Goal: Task Accomplishment & Management: Manage account settings

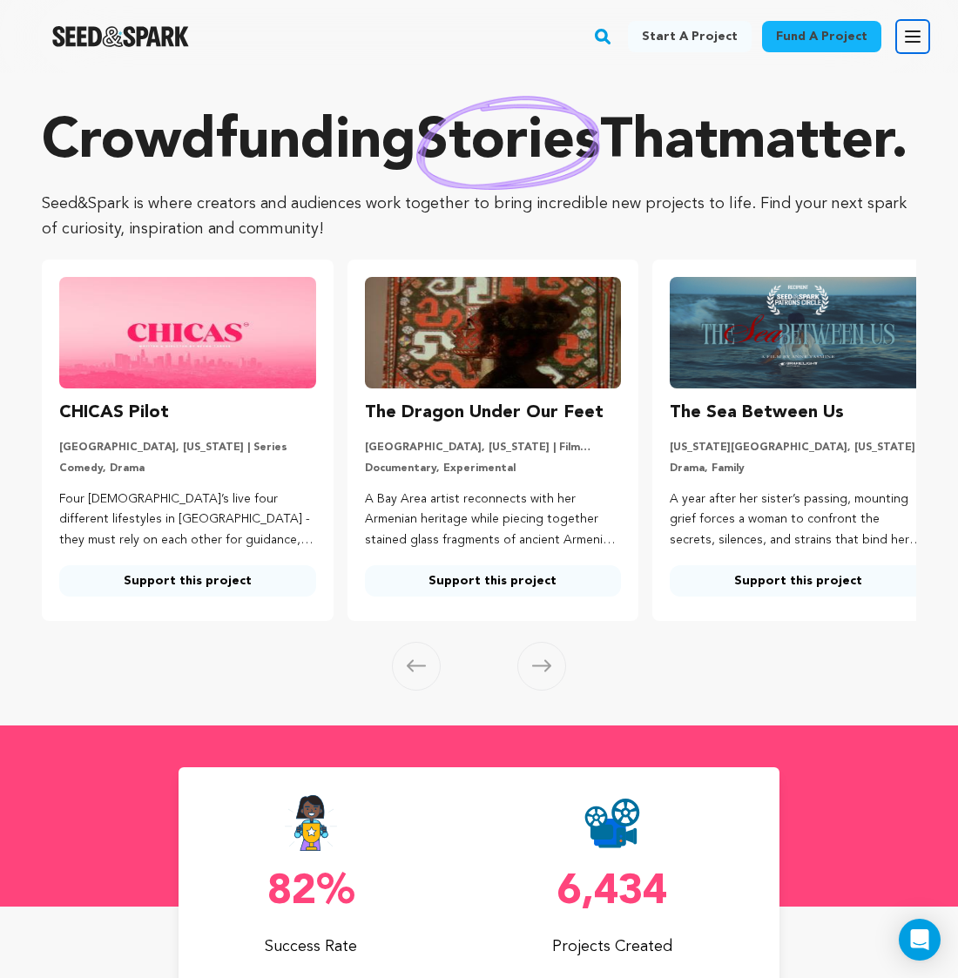
click at [913, 44] on icon "button" at bounding box center [912, 36] width 21 height 21
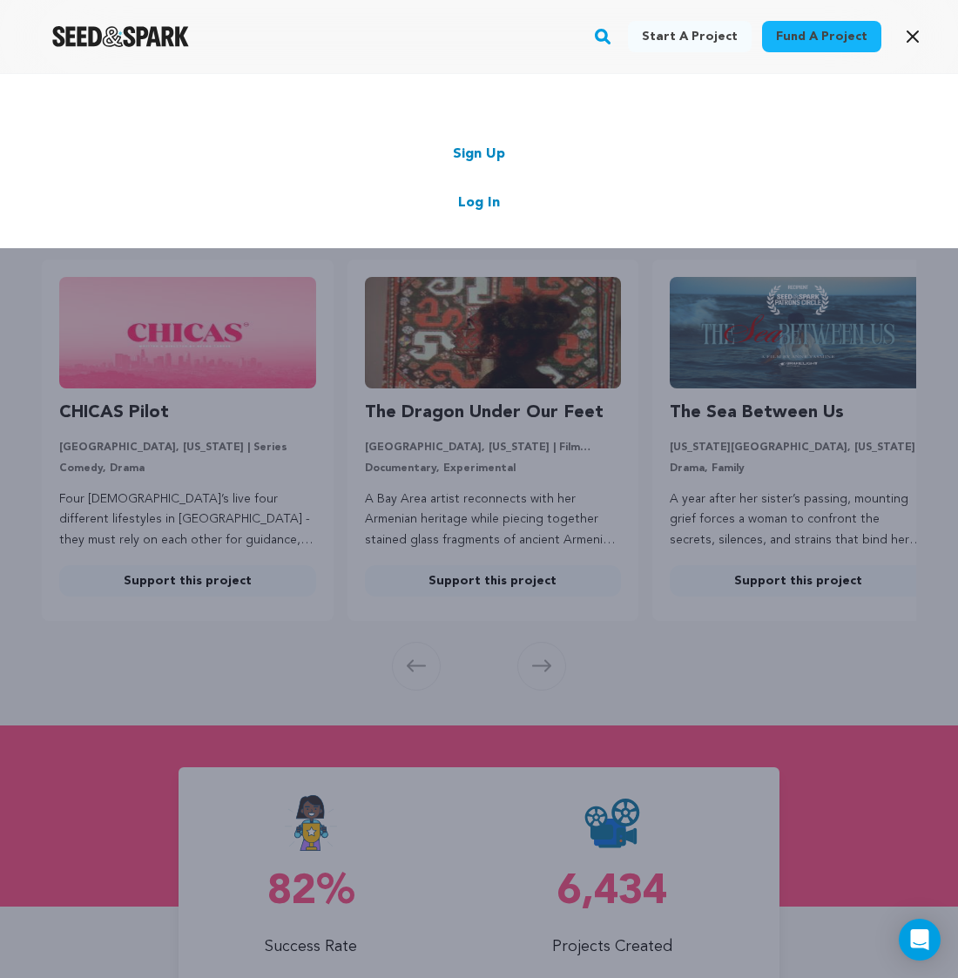
click at [480, 206] on link "Log In" at bounding box center [479, 203] width 42 height 21
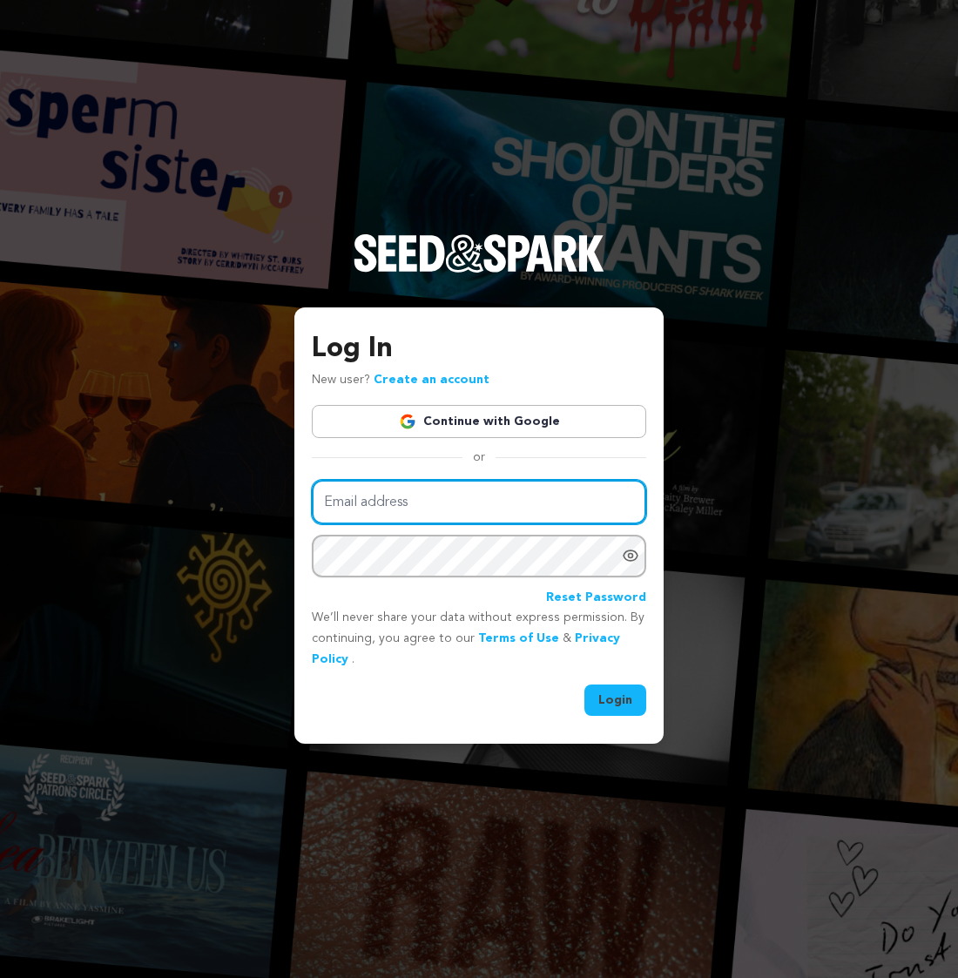
type input "jess@jesstrom.com"
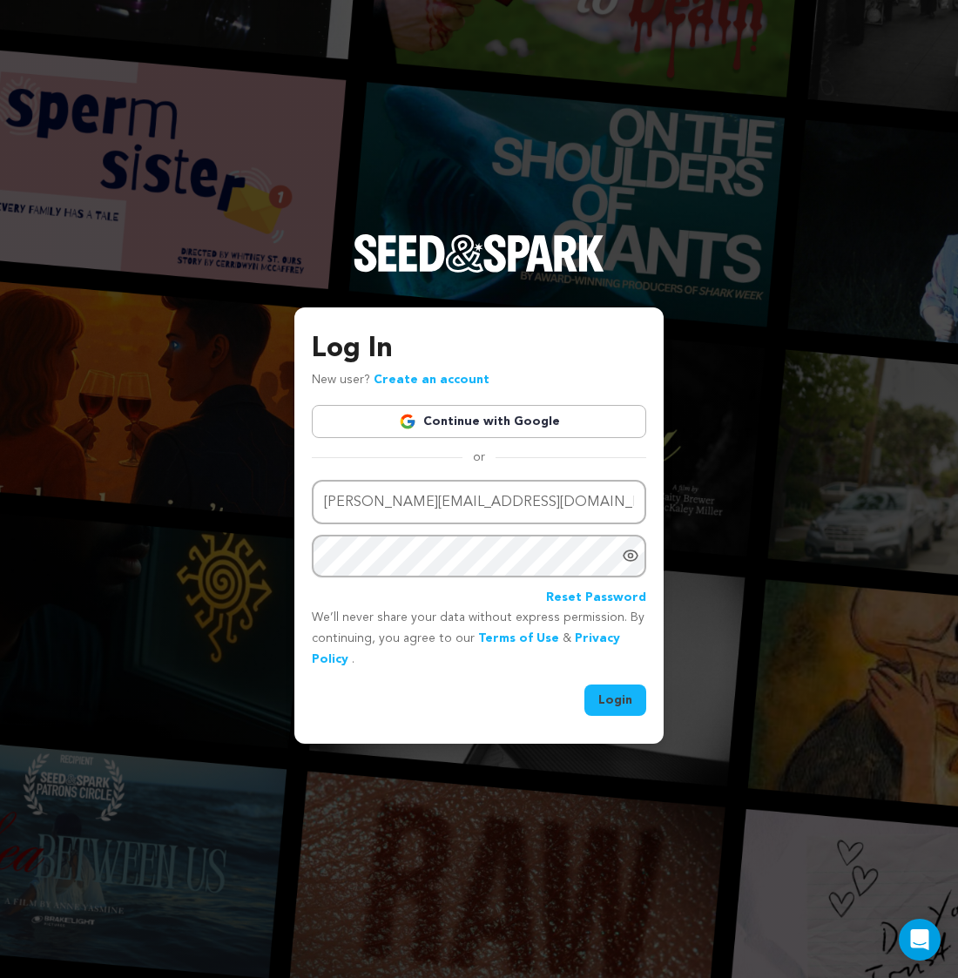
click at [598, 702] on button "Login" at bounding box center [615, 700] width 62 height 31
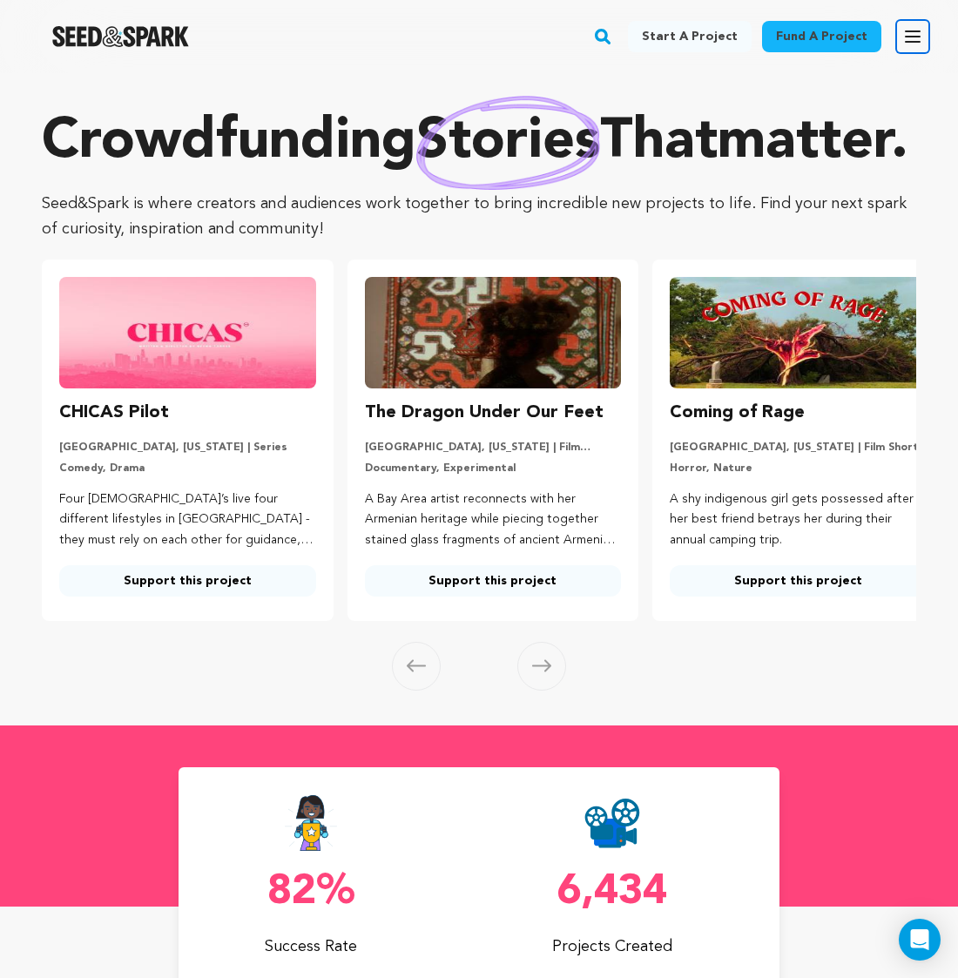
click at [897, 23] on button "Open main menu" at bounding box center [912, 36] width 35 height 35
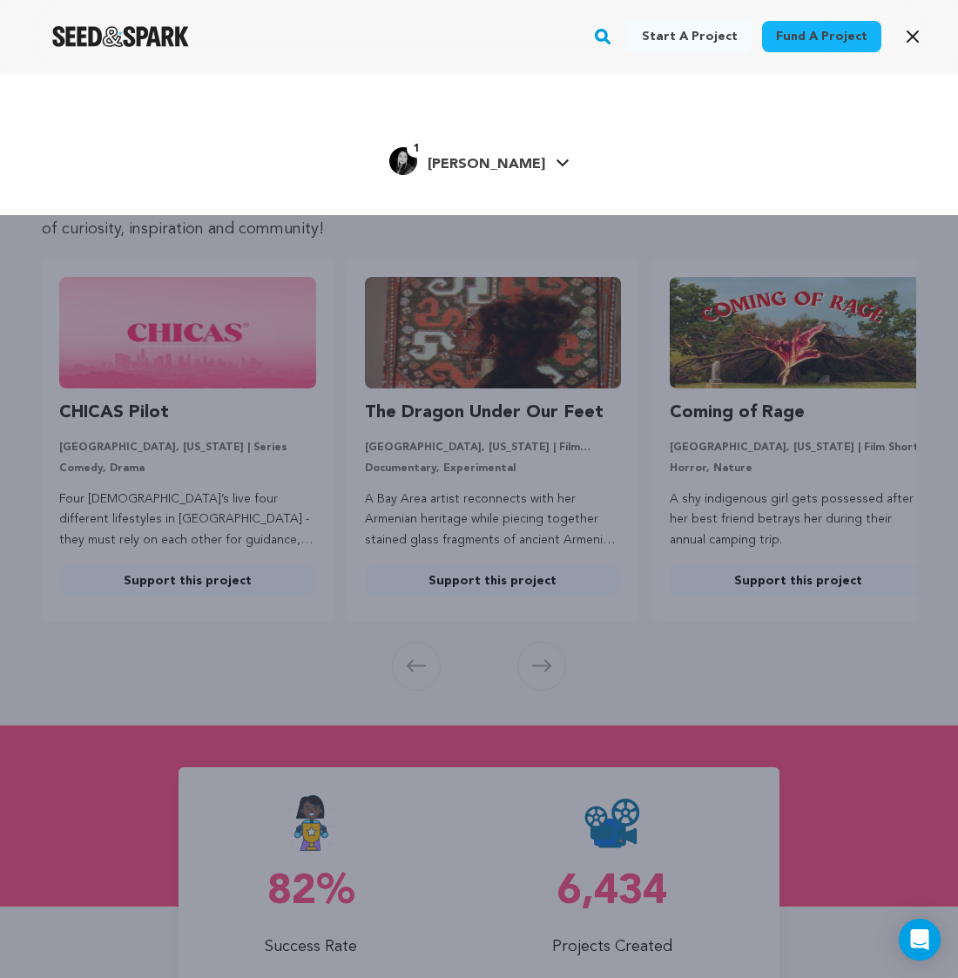
click at [515, 152] on div "1 Jessica T." at bounding box center [467, 161] width 156 height 28
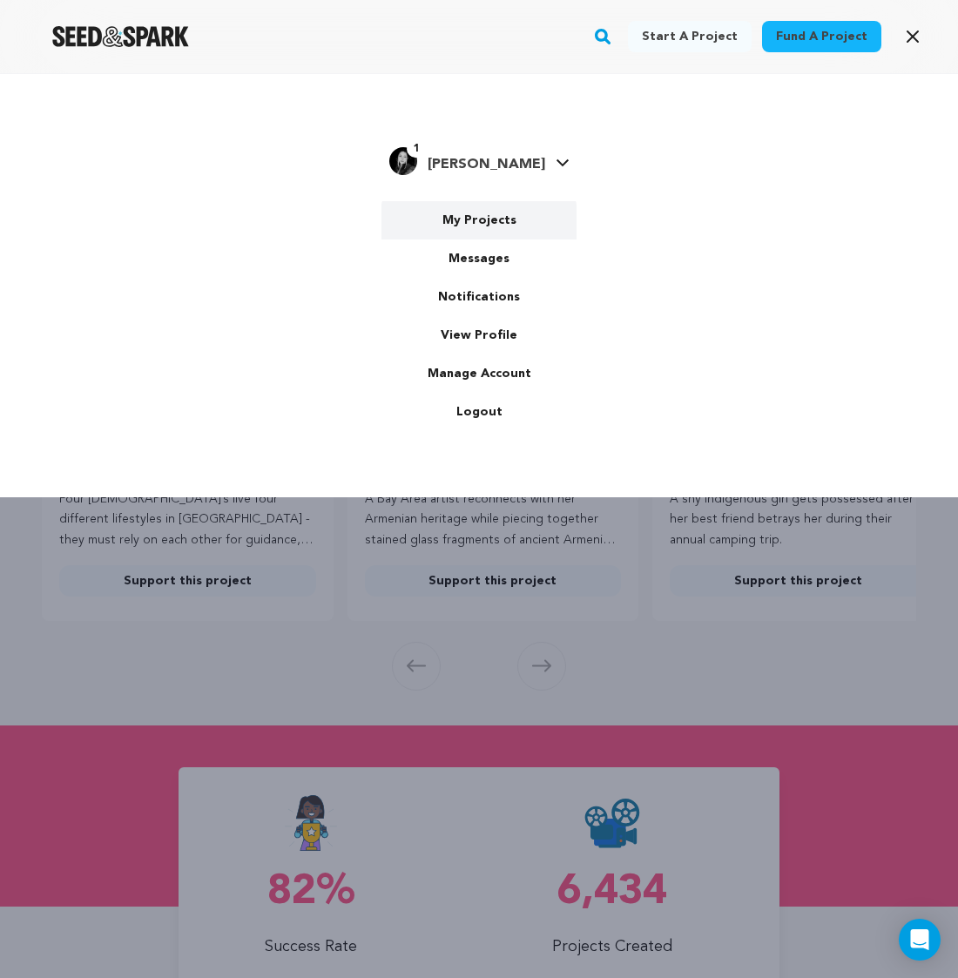
click at [507, 230] on link "My Projects" at bounding box center [479, 220] width 195 height 38
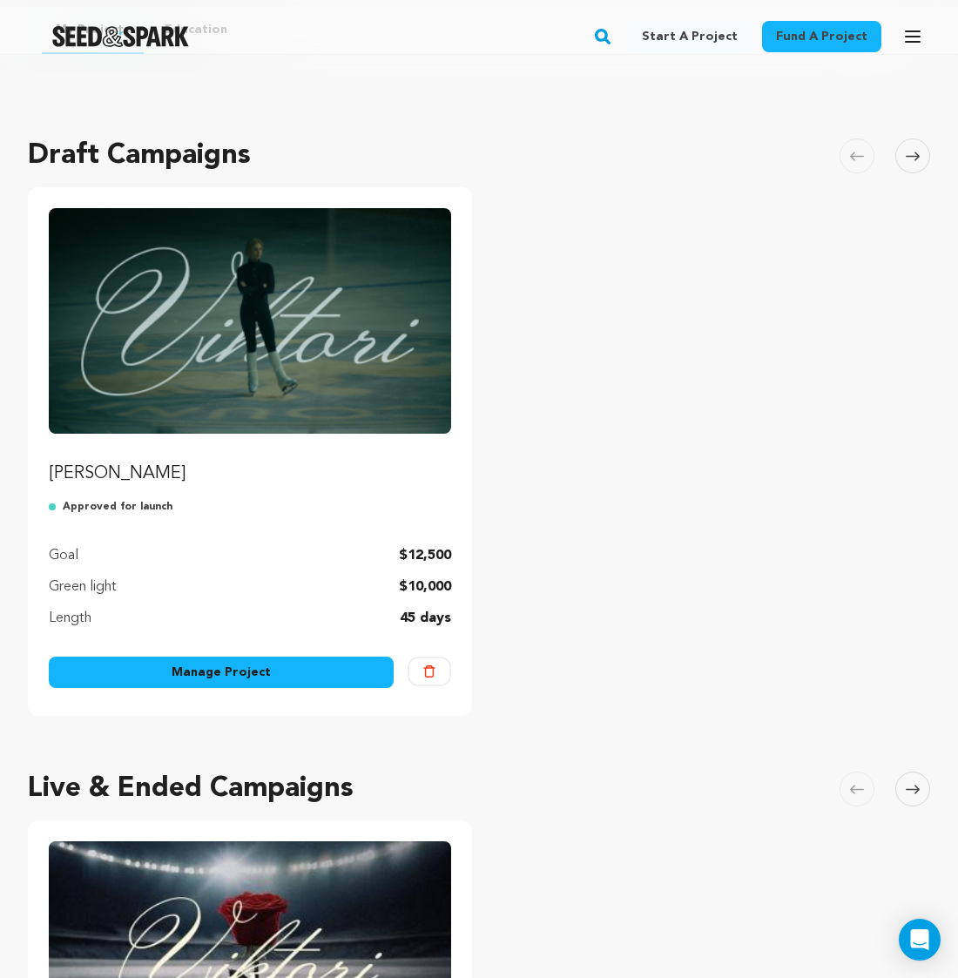
scroll to position [72, 0]
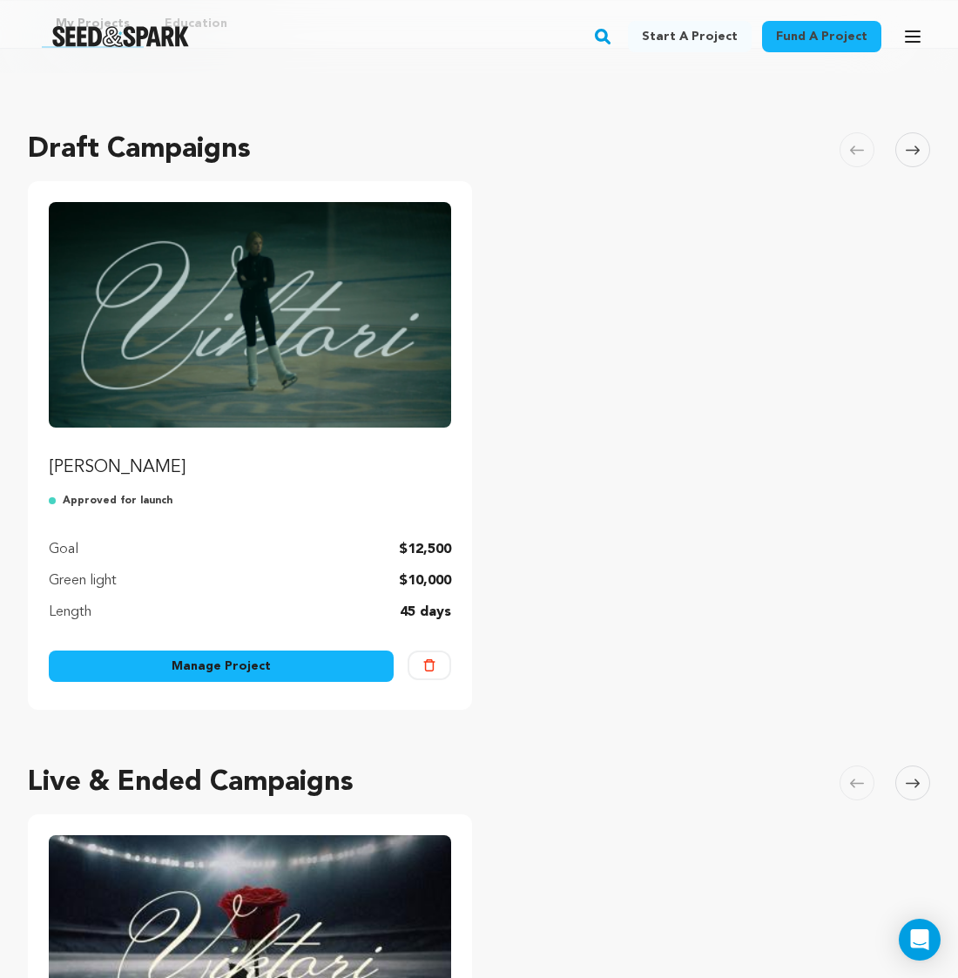
click at [319, 659] on link "Manage Project" at bounding box center [221, 666] width 345 height 31
click at [135, 38] on img "Seed&Spark Homepage" at bounding box center [120, 36] width 137 height 21
click at [145, 367] on img "Fund Viktori" at bounding box center [250, 315] width 402 height 226
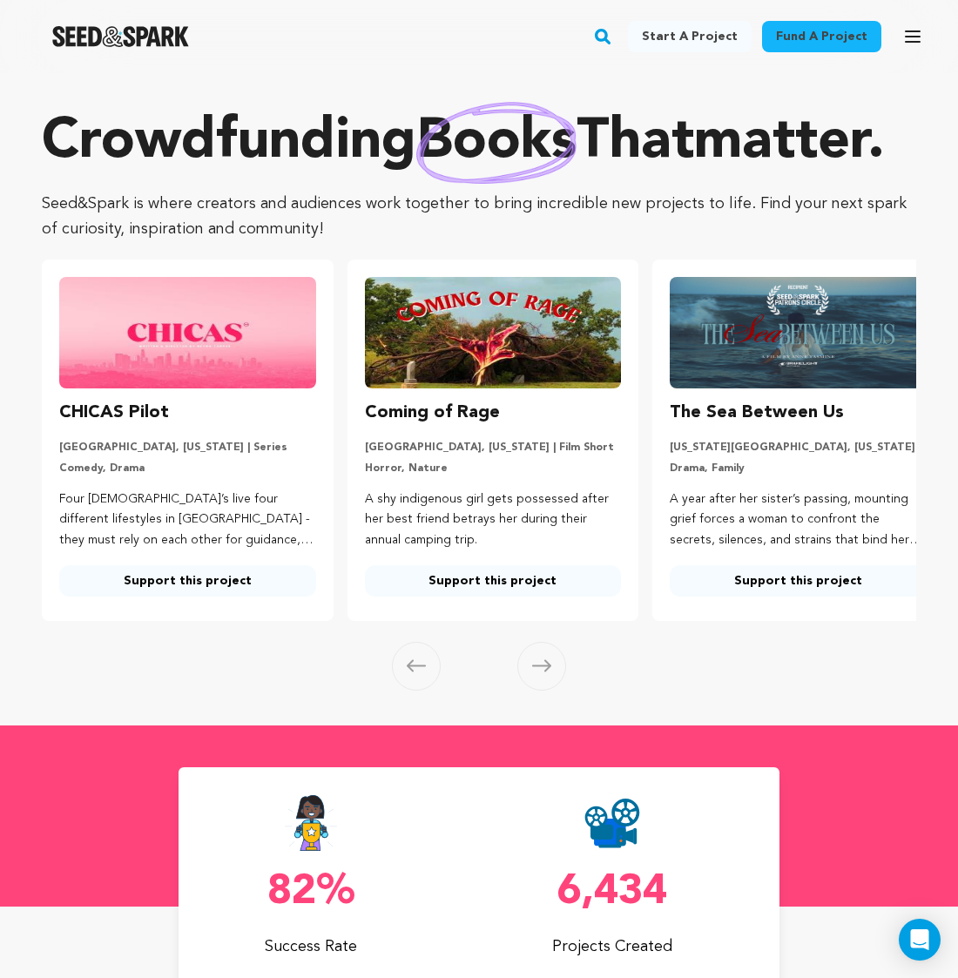
click at [537, 691] on span at bounding box center [541, 666] width 49 height 49
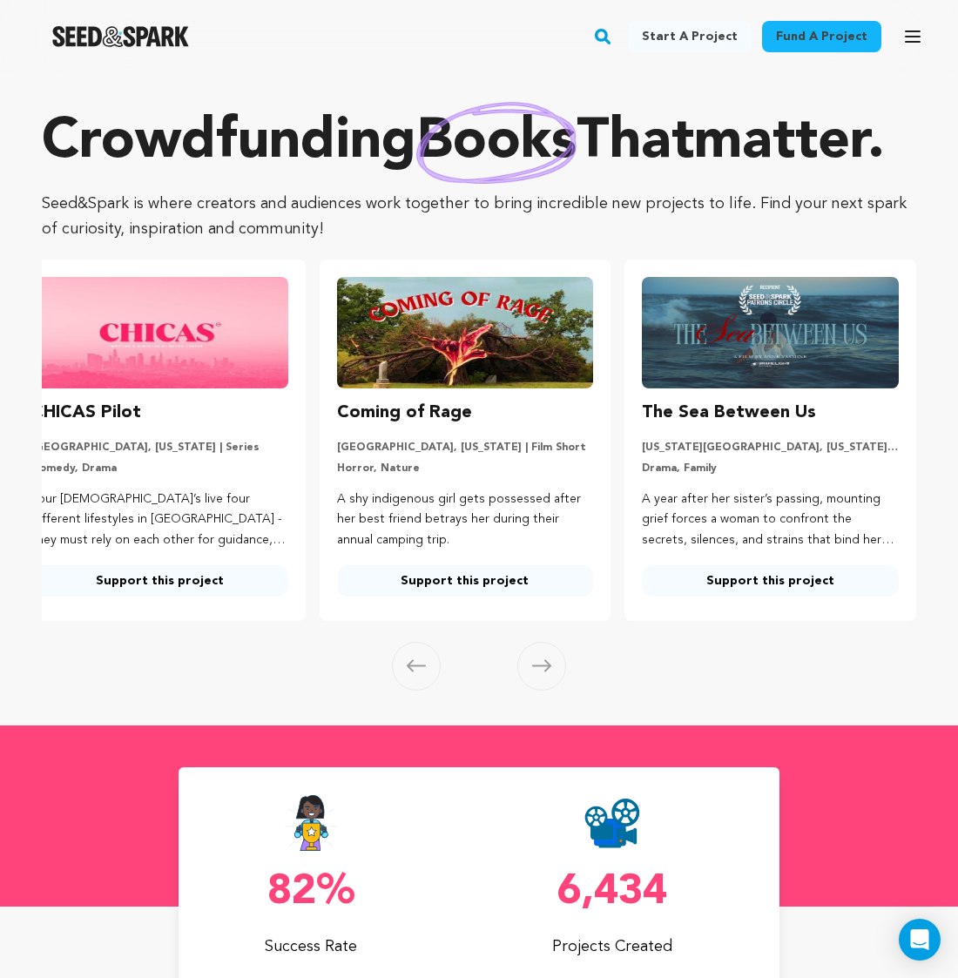
click at [411, 672] on icon at bounding box center [416, 666] width 19 height 12
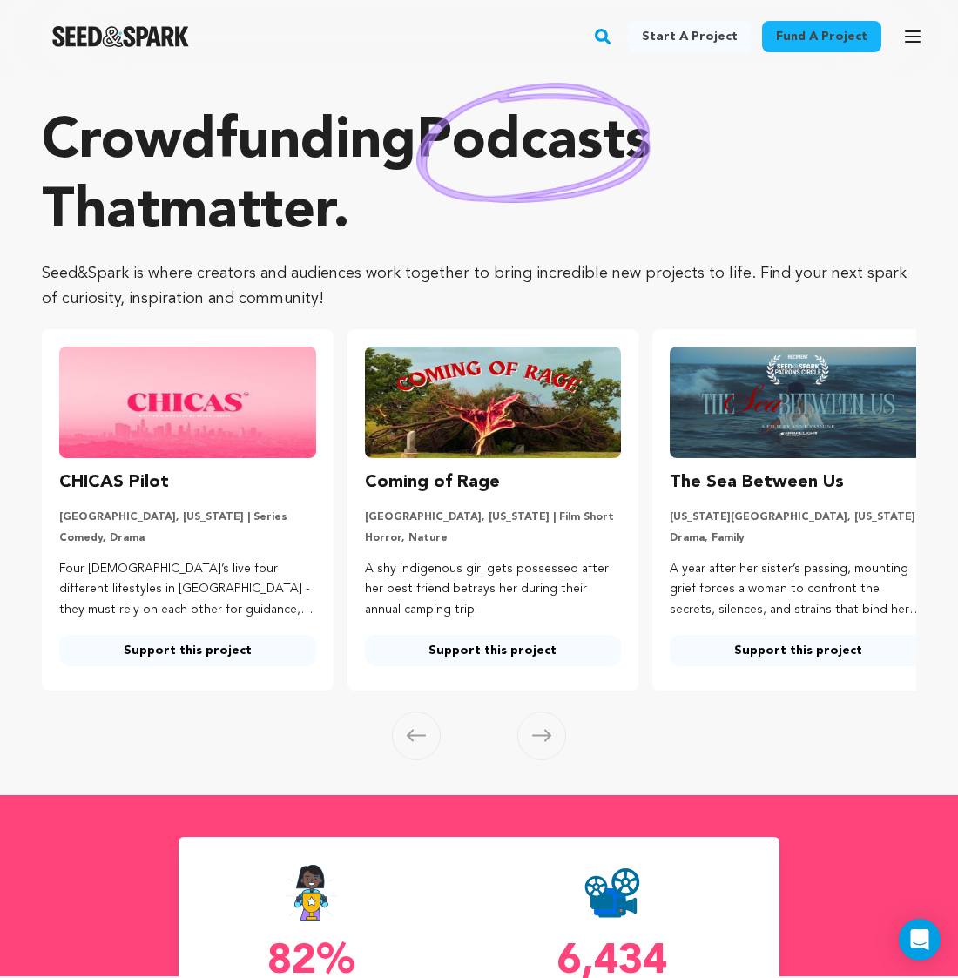
click at [411, 740] on icon at bounding box center [416, 736] width 19 height 12
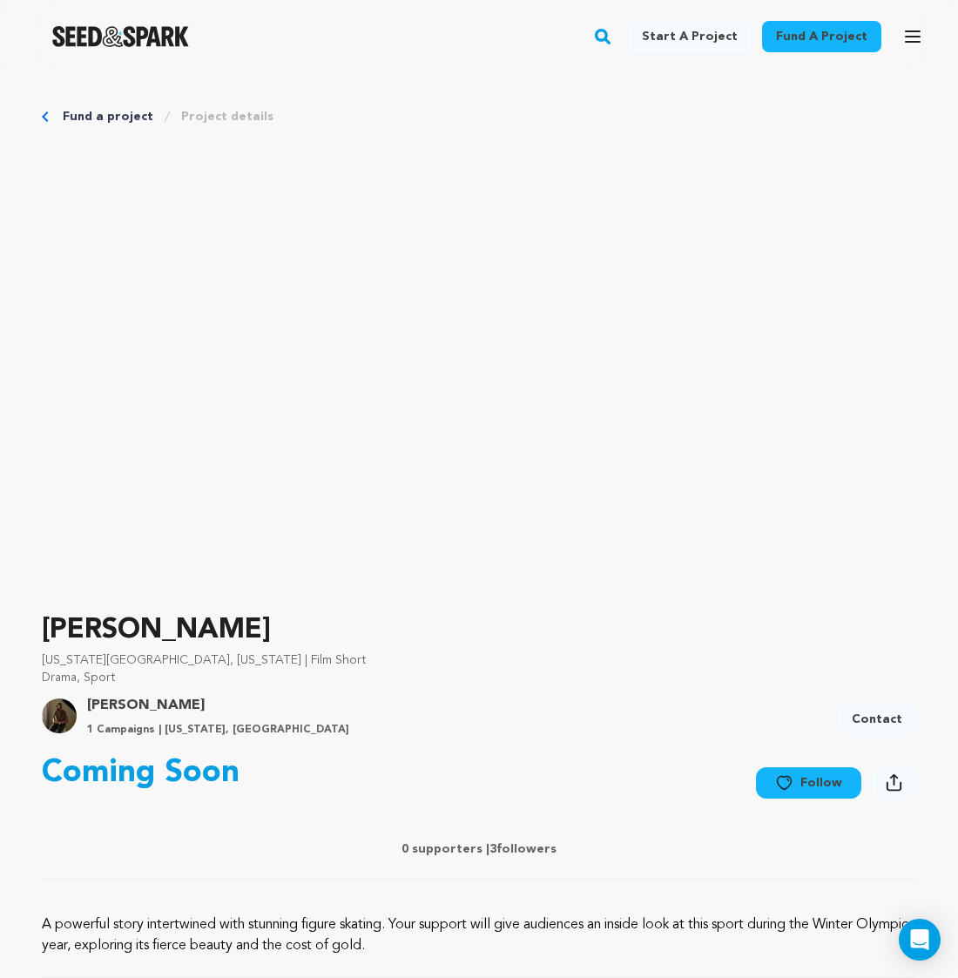
click at [508, 847] on p "0 supporters | 3 followers" at bounding box center [479, 849] width 875 height 17
click at [911, 17] on div "Open main menu" at bounding box center [912, 36] width 35 height 45
click at [911, 24] on button "Open main menu" at bounding box center [912, 36] width 35 height 35
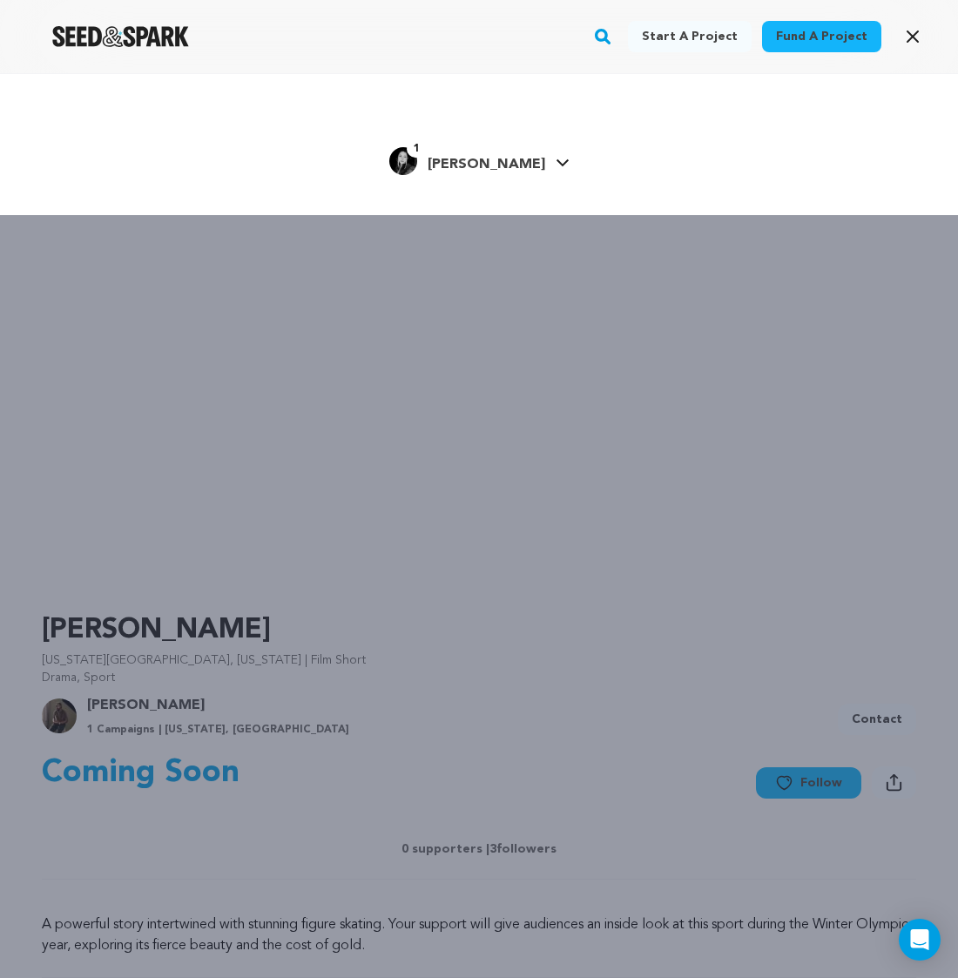
click at [501, 153] on div "1 Jessica T." at bounding box center [467, 161] width 156 height 28
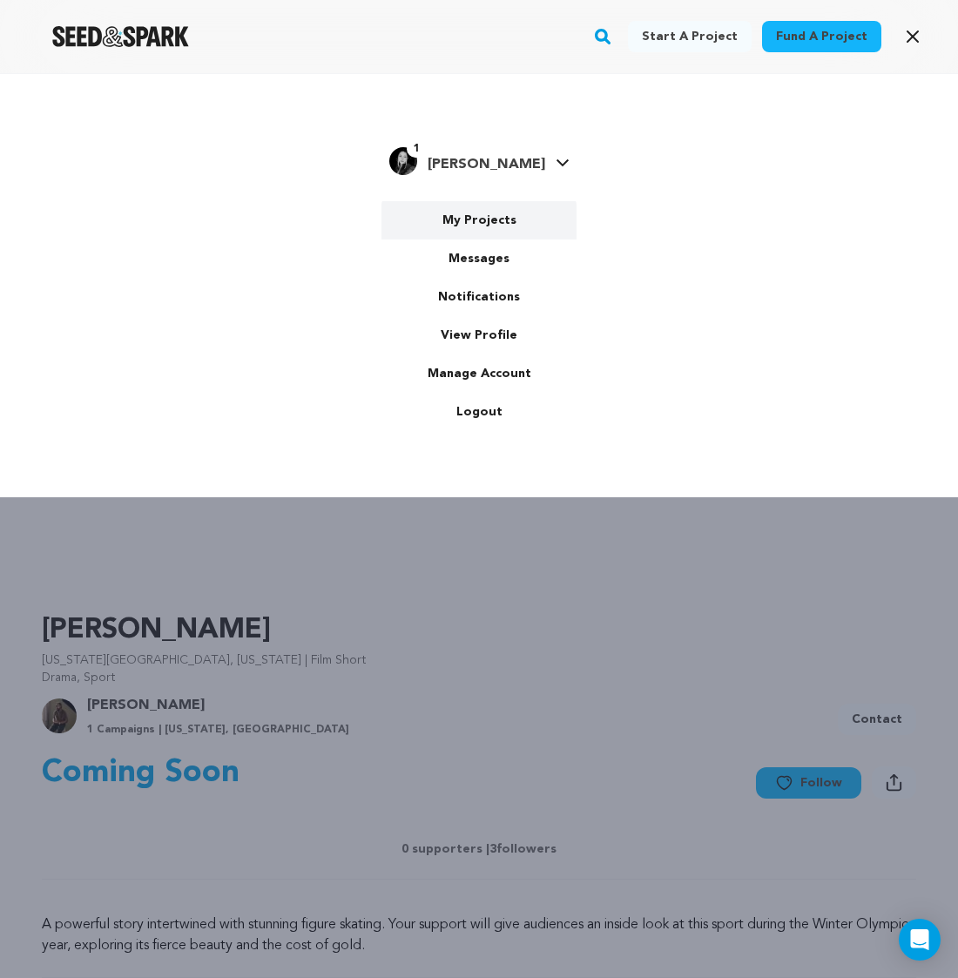
click at [457, 233] on link "My Projects" at bounding box center [479, 220] width 195 height 38
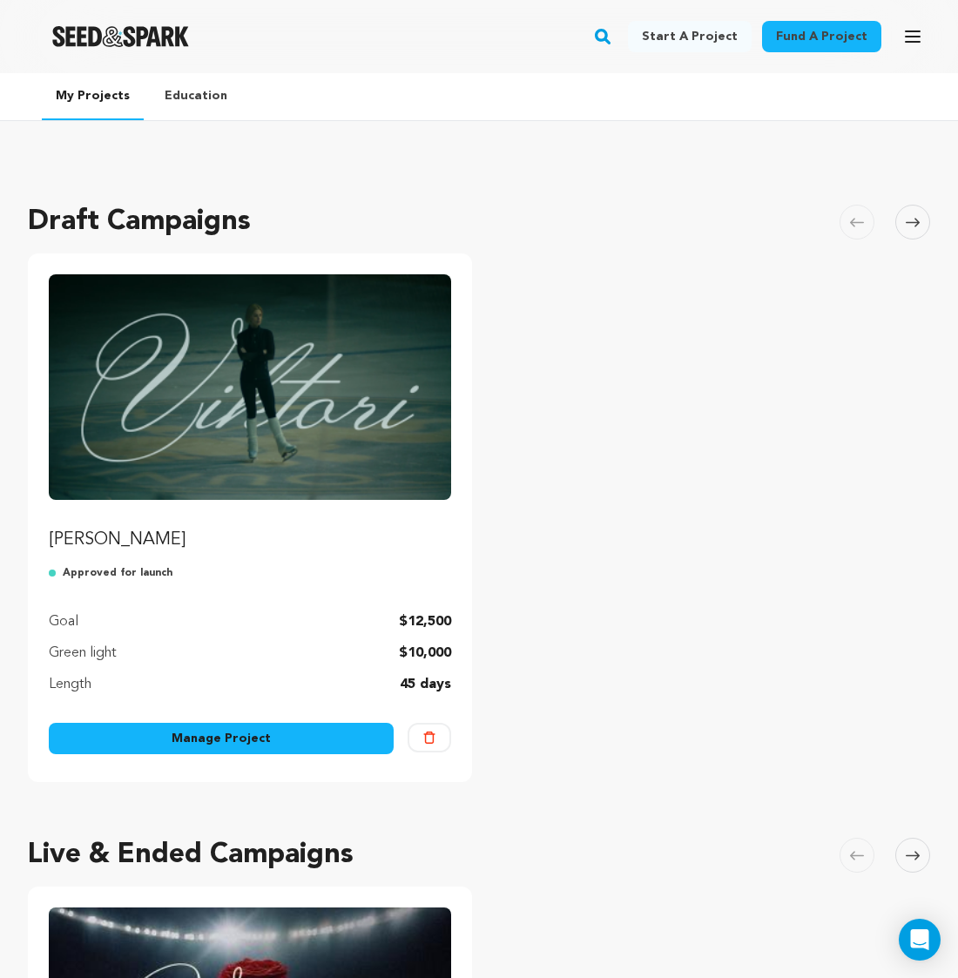
click at [176, 726] on link "Manage Project" at bounding box center [221, 738] width 345 height 31
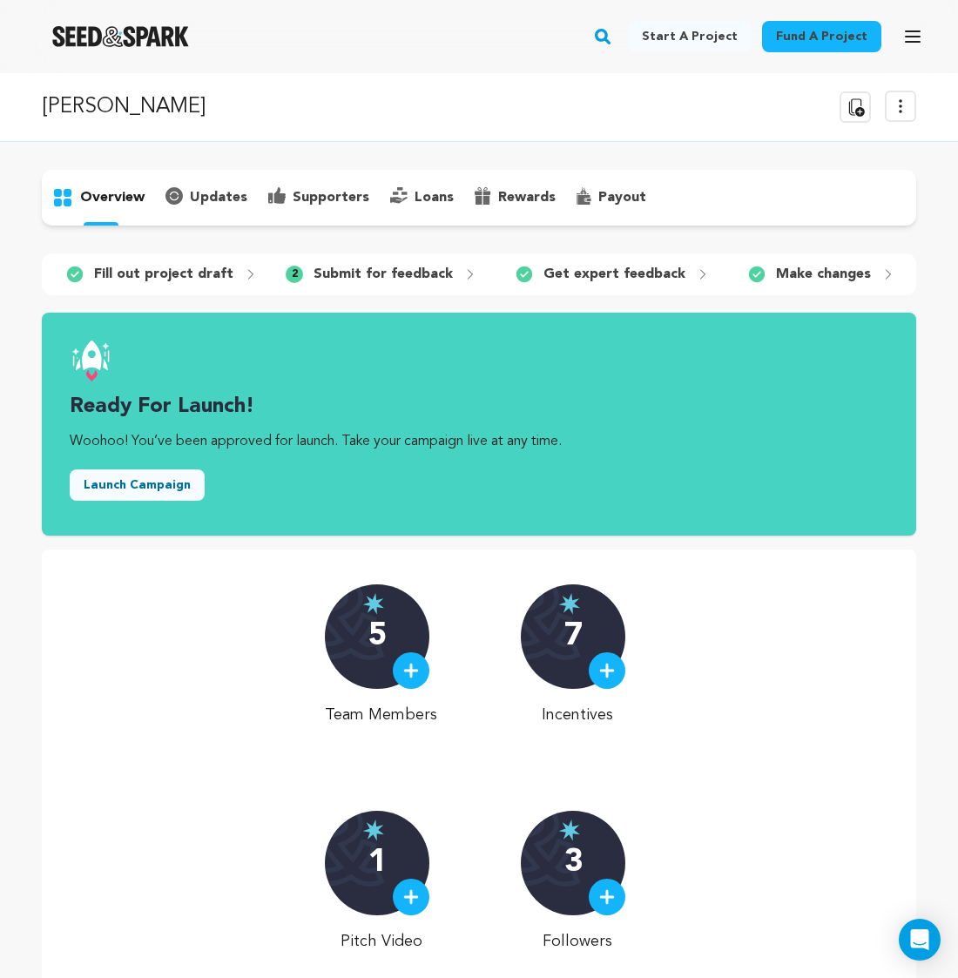
click at [313, 211] on div "supporters" at bounding box center [319, 198] width 122 height 28
